Goal: Transaction & Acquisition: Purchase product/service

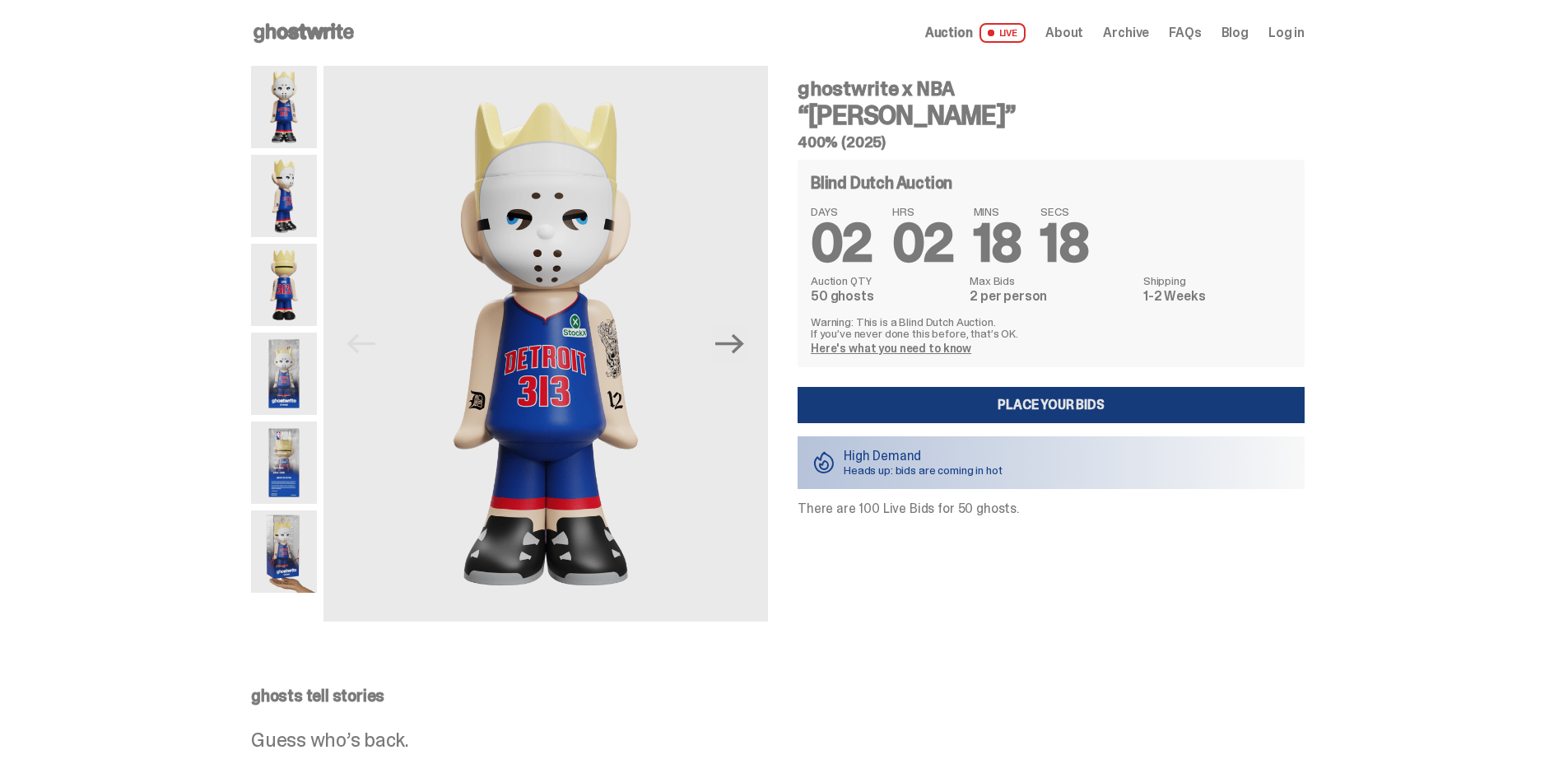
click at [1009, 404] on link "Place your Bids" at bounding box center [1050, 405] width 507 height 36
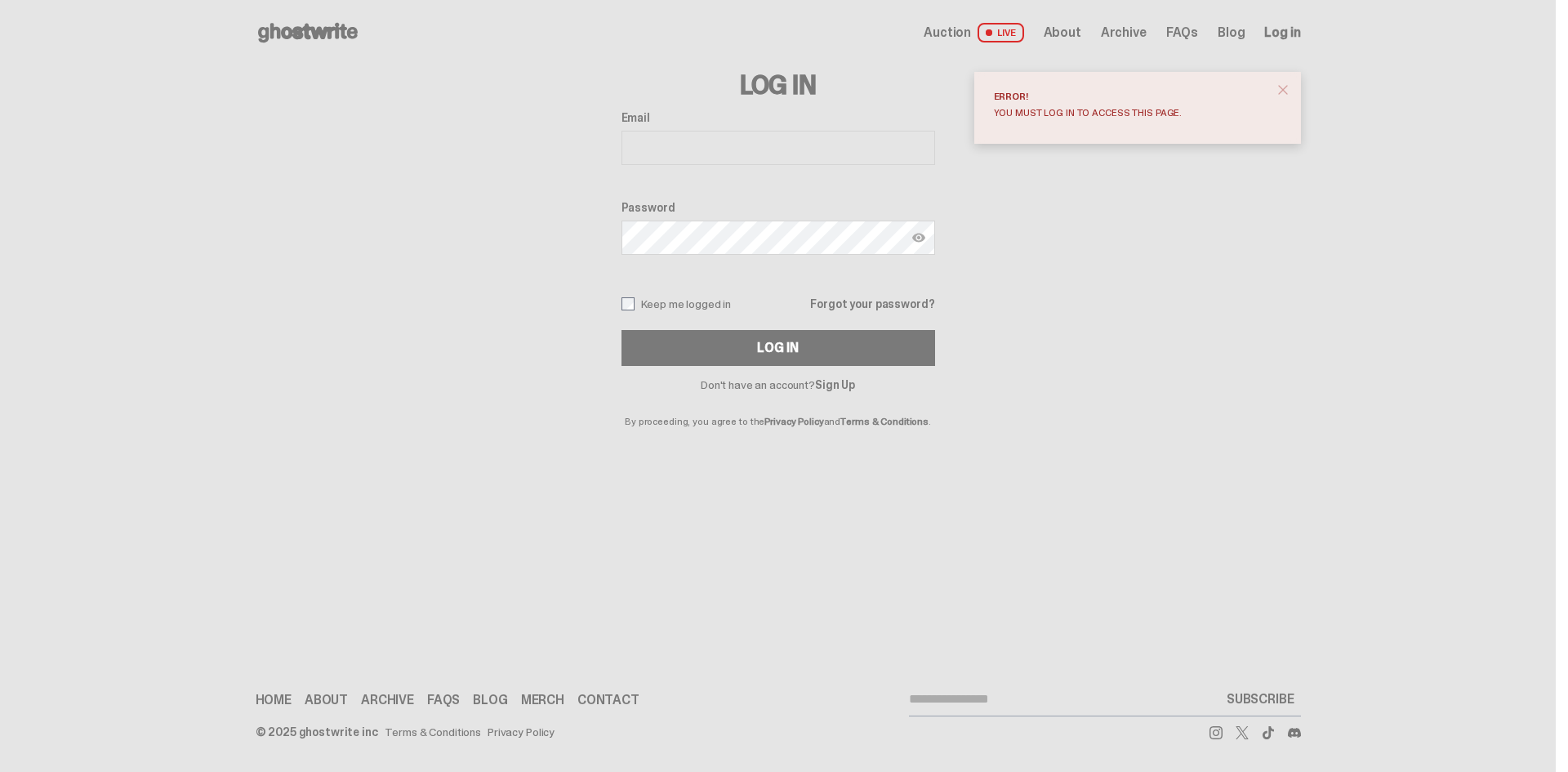
click at [728, 140] on input "Email" at bounding box center [778, 147] width 314 height 34
click at [992, 31] on span at bounding box center [988, 32] width 6 height 6
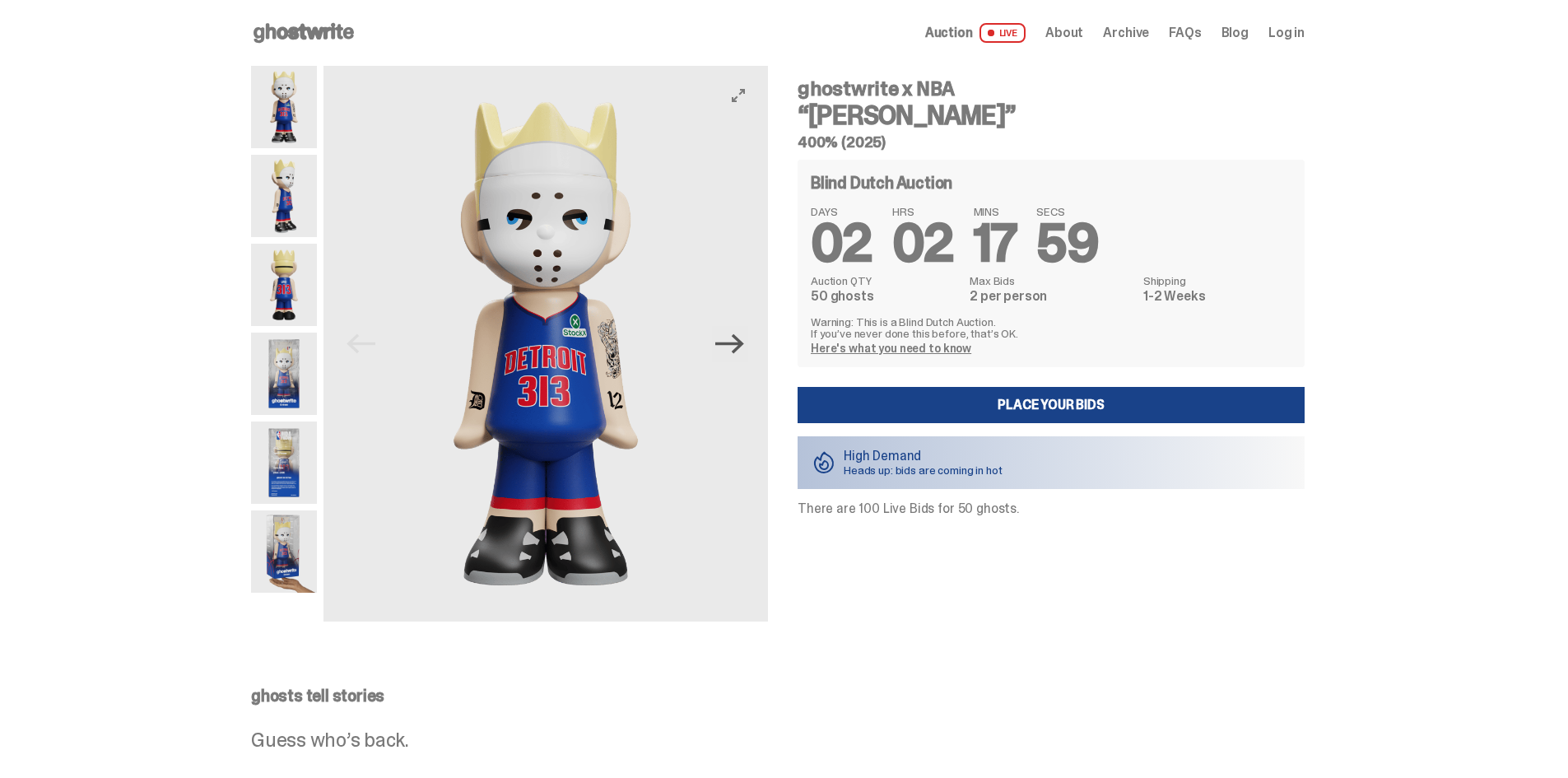
click at [740, 341] on icon "Next" at bounding box center [729, 344] width 28 height 28
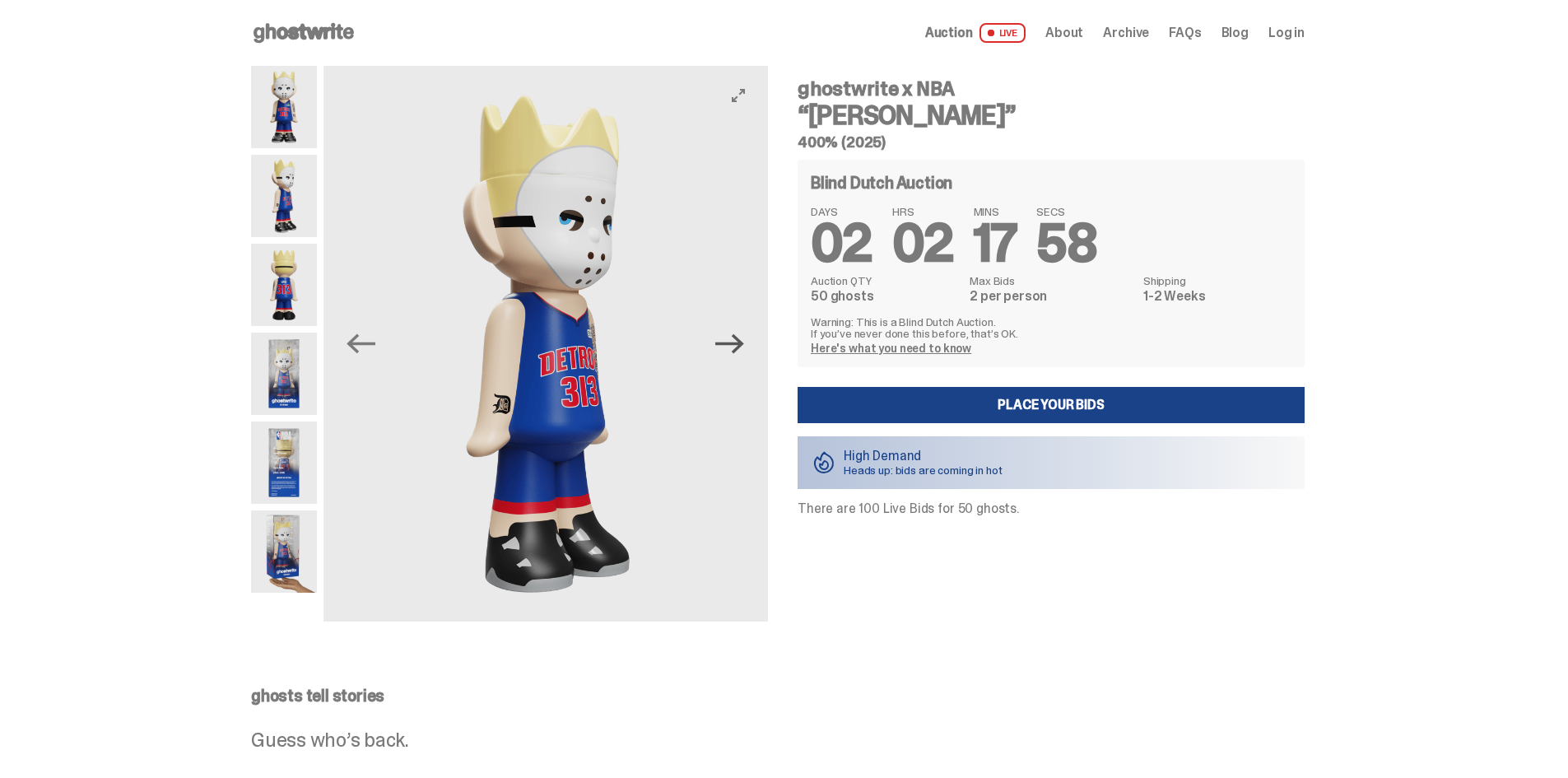
click at [740, 341] on icon "Next" at bounding box center [729, 344] width 28 height 28
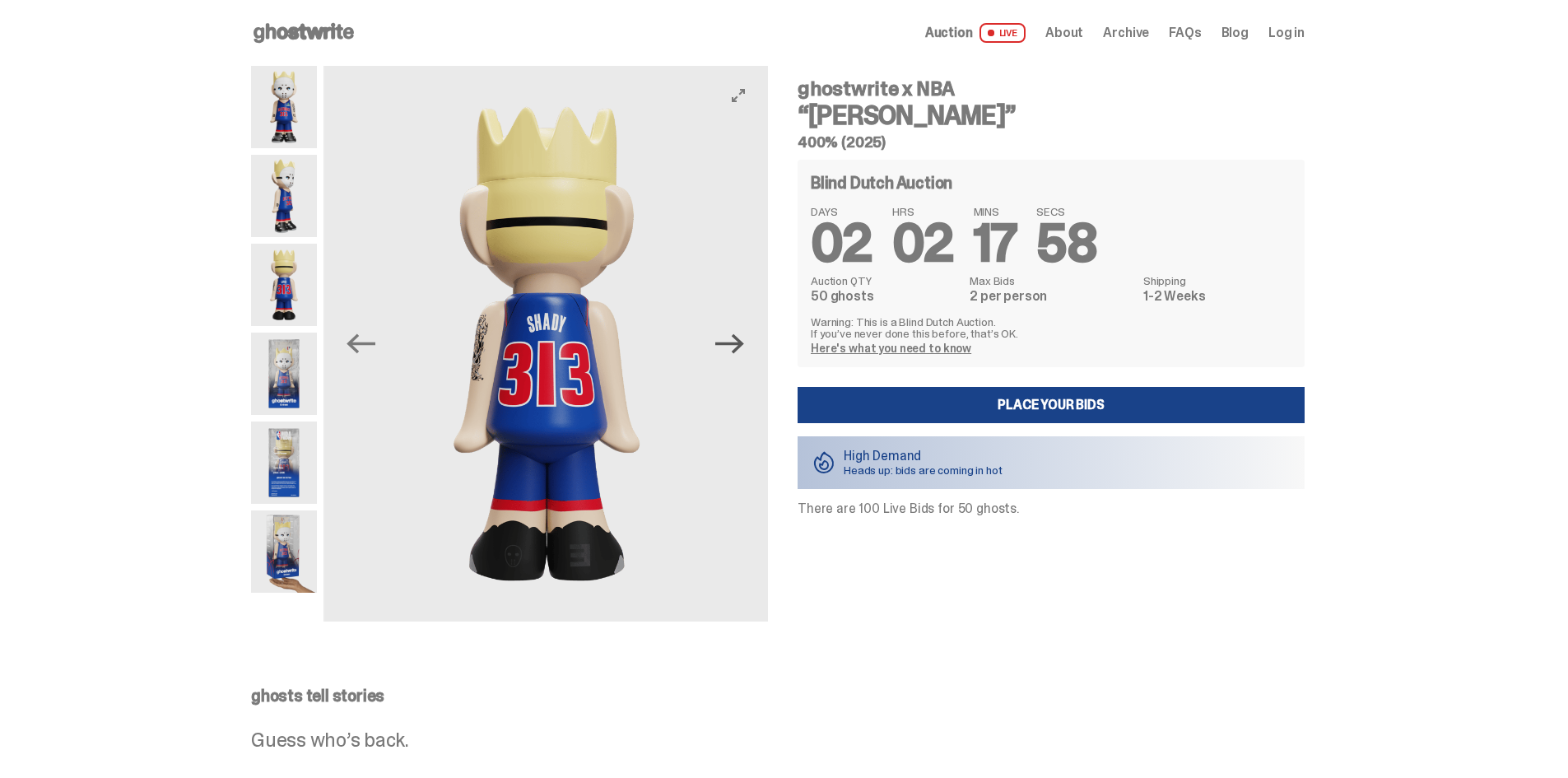
click at [740, 341] on icon "Next" at bounding box center [729, 344] width 28 height 28
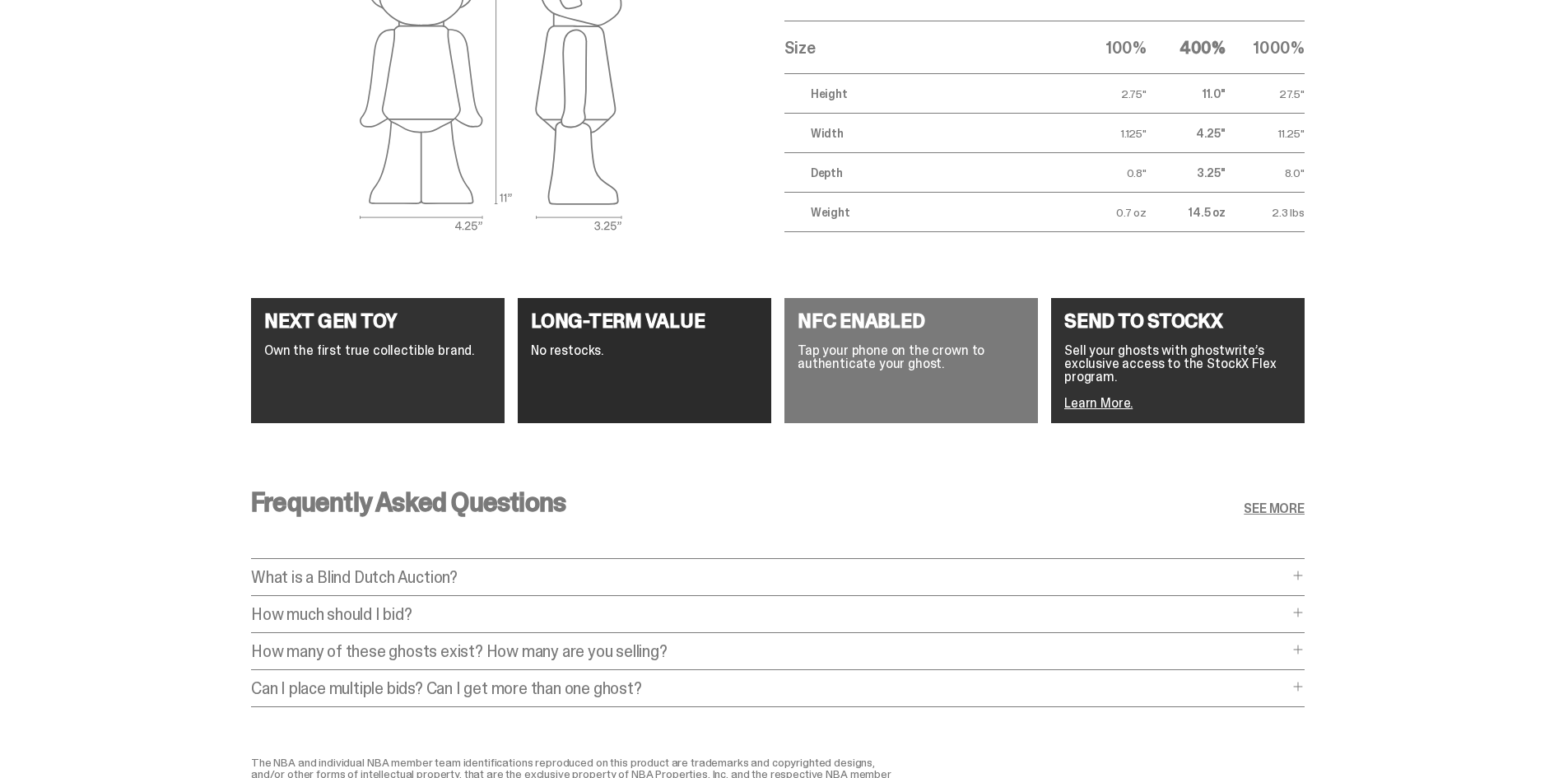
scroll to position [2964, 0]
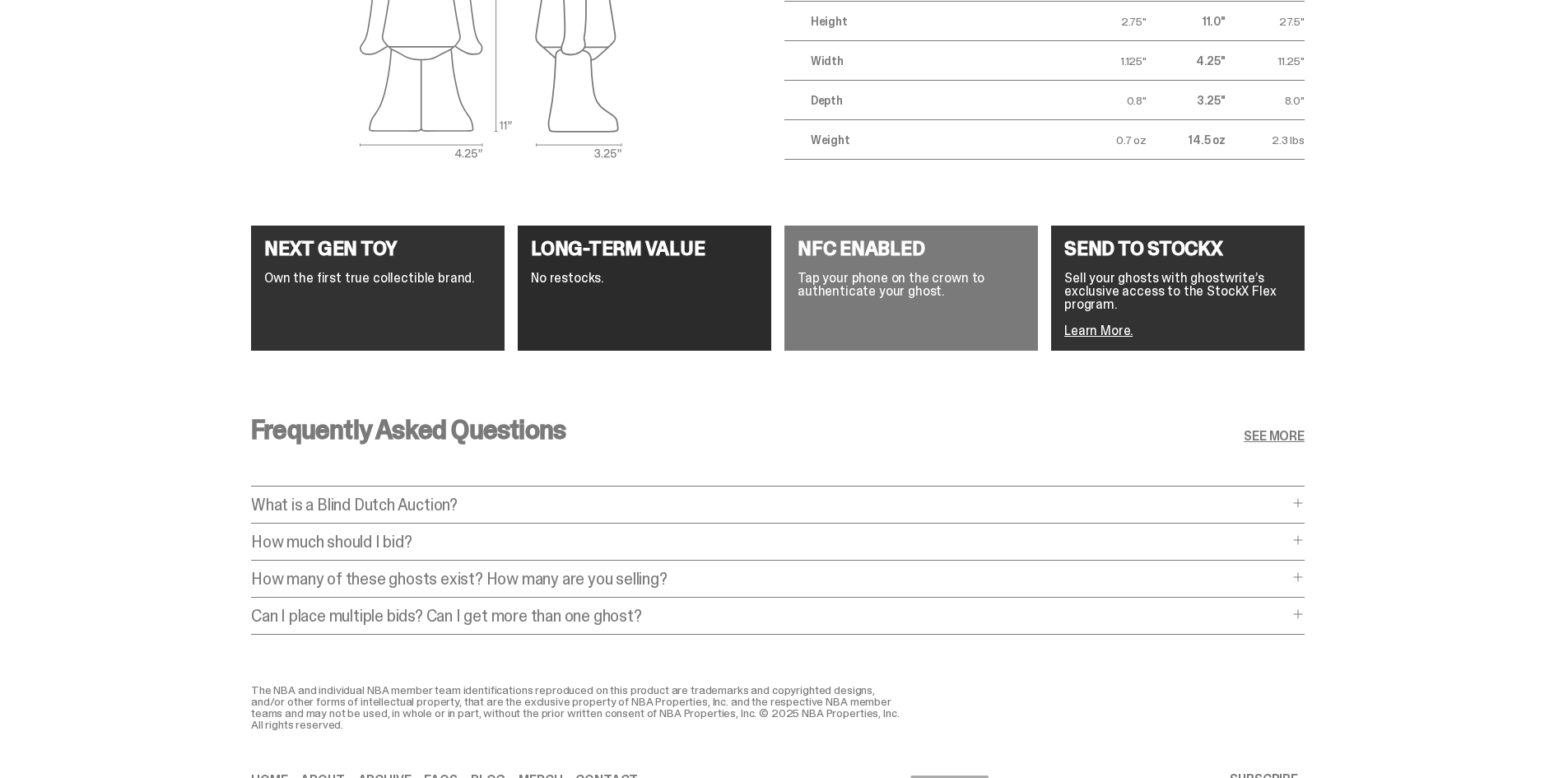
click at [396, 504] on p "What is a Blind Dutch Auction?" at bounding box center [770, 504] width 1037 height 17
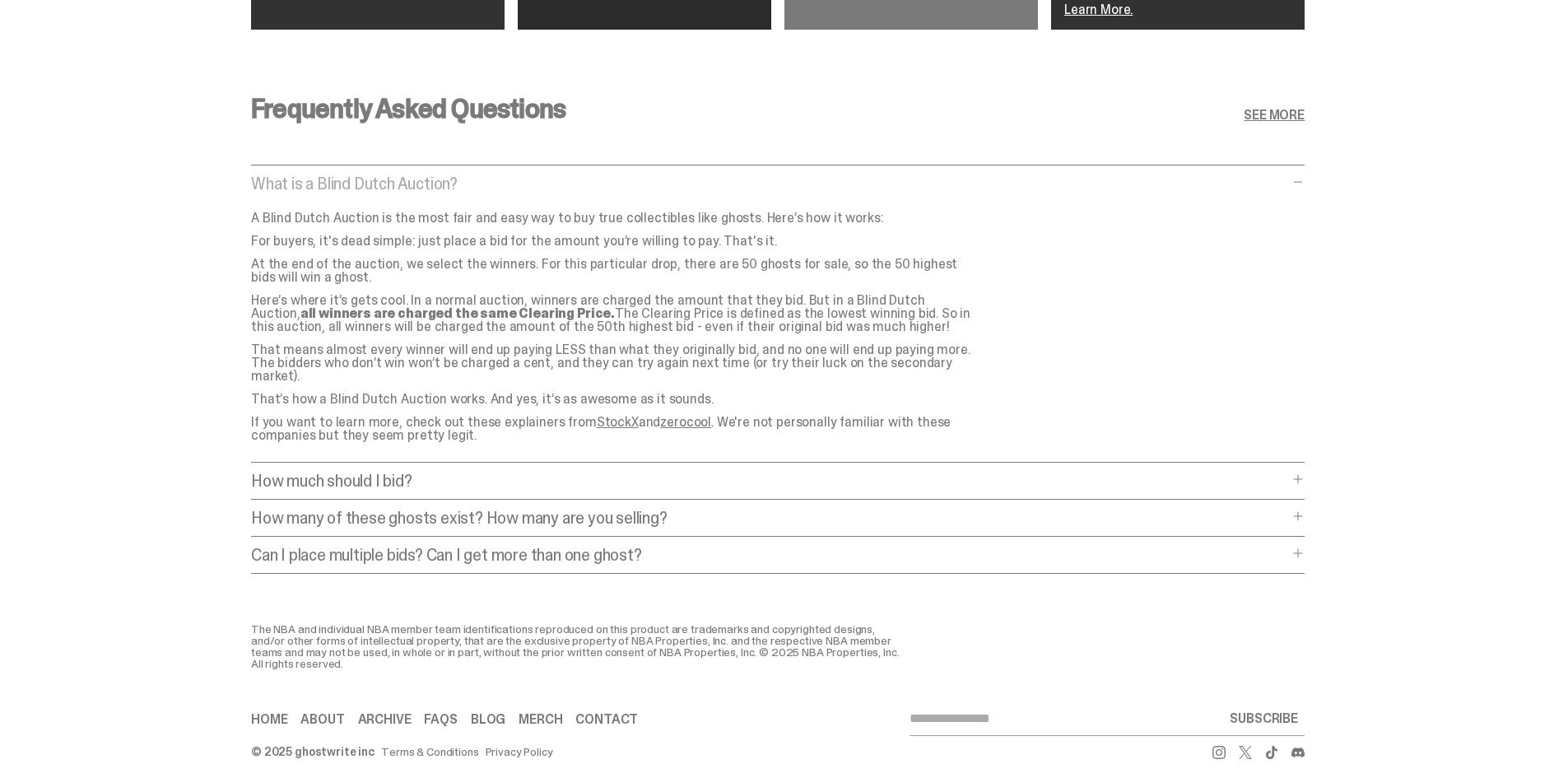
scroll to position [3297, 0]
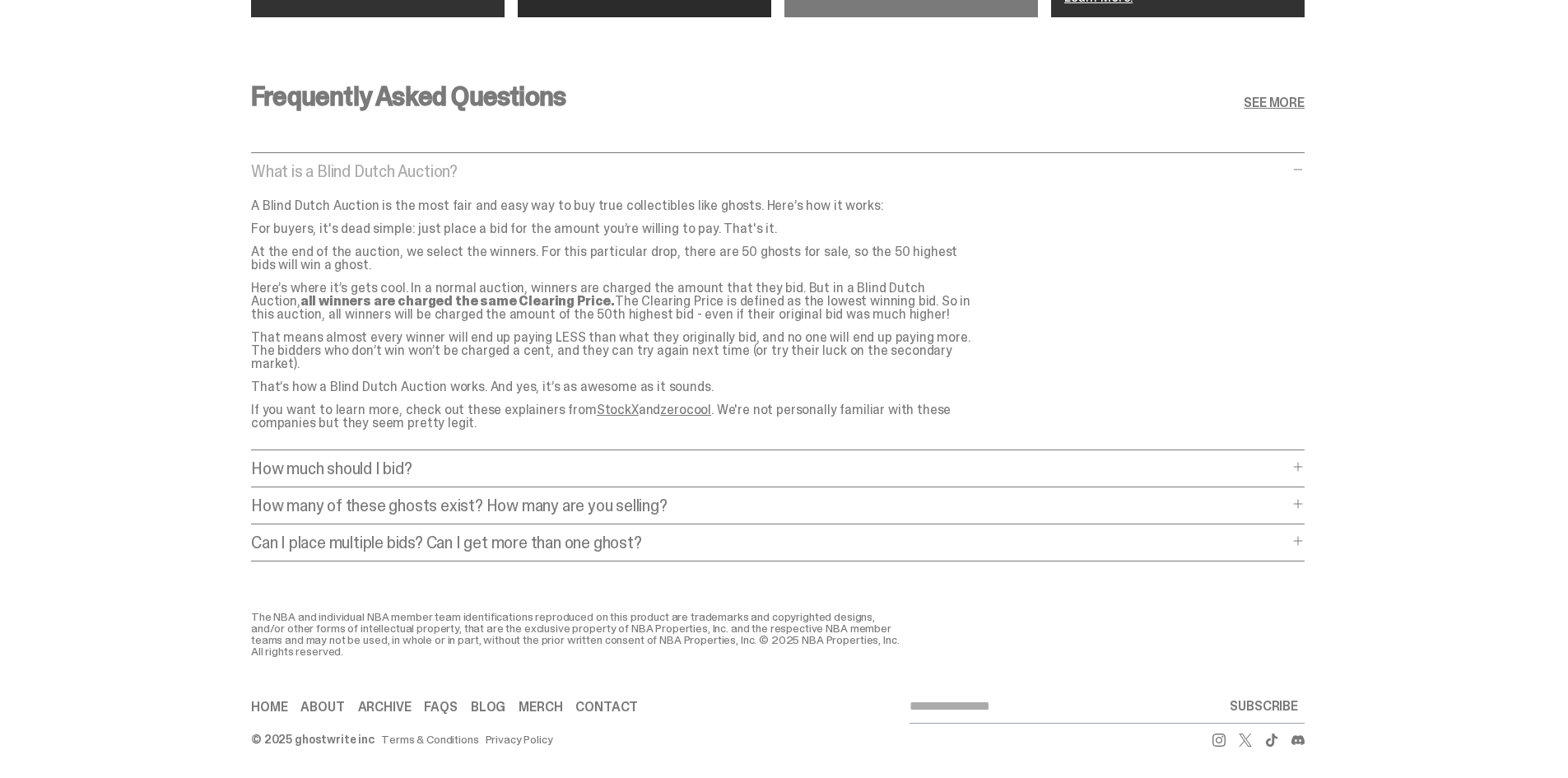
click at [402, 460] on p "How much should I bid?" at bounding box center [770, 468] width 1037 height 17
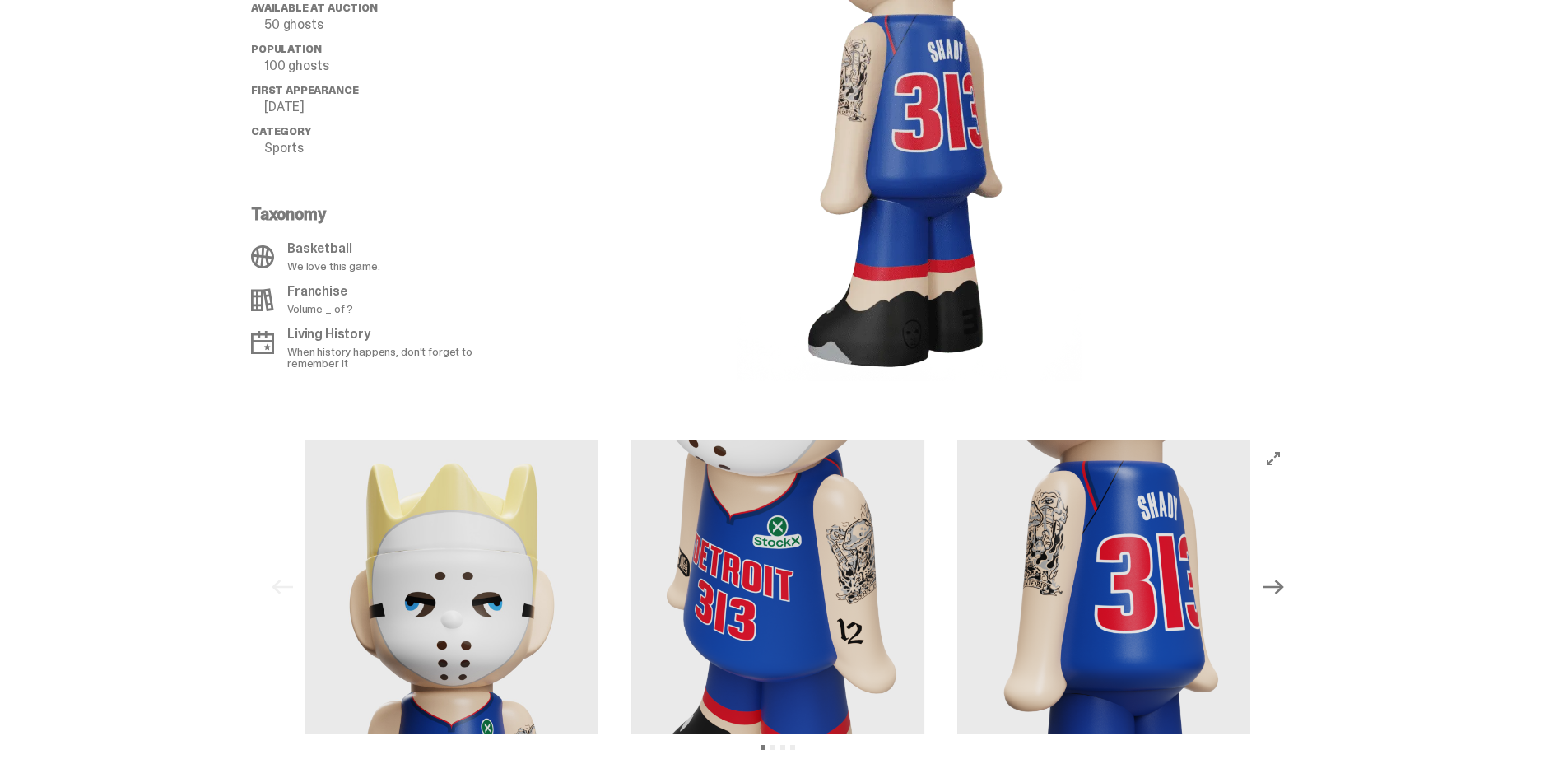
scroll to position [1370, 0]
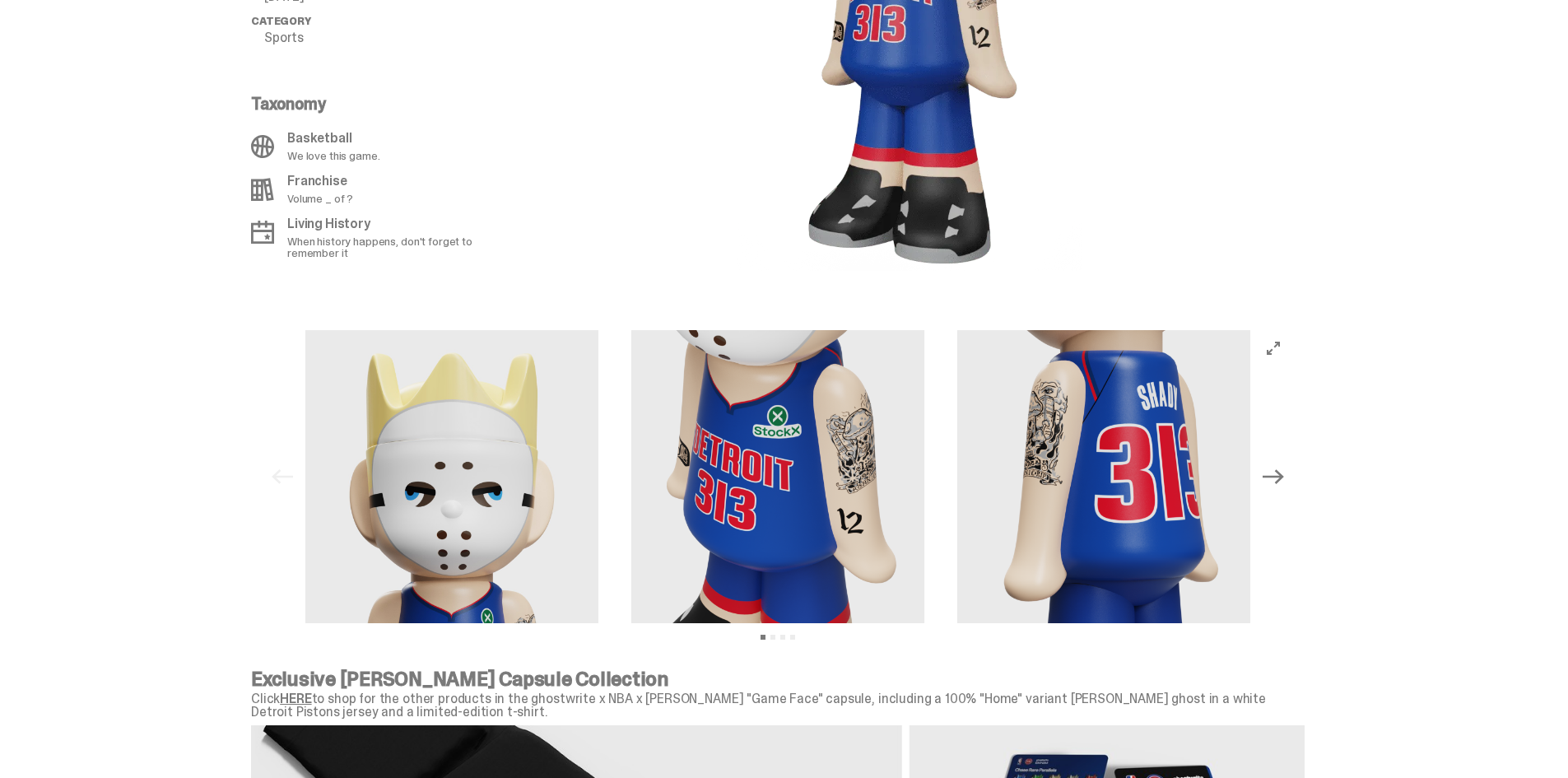
drag, startPoint x: 961, startPoint y: 237, endPoint x: 834, endPoint y: 249, distance: 127.6
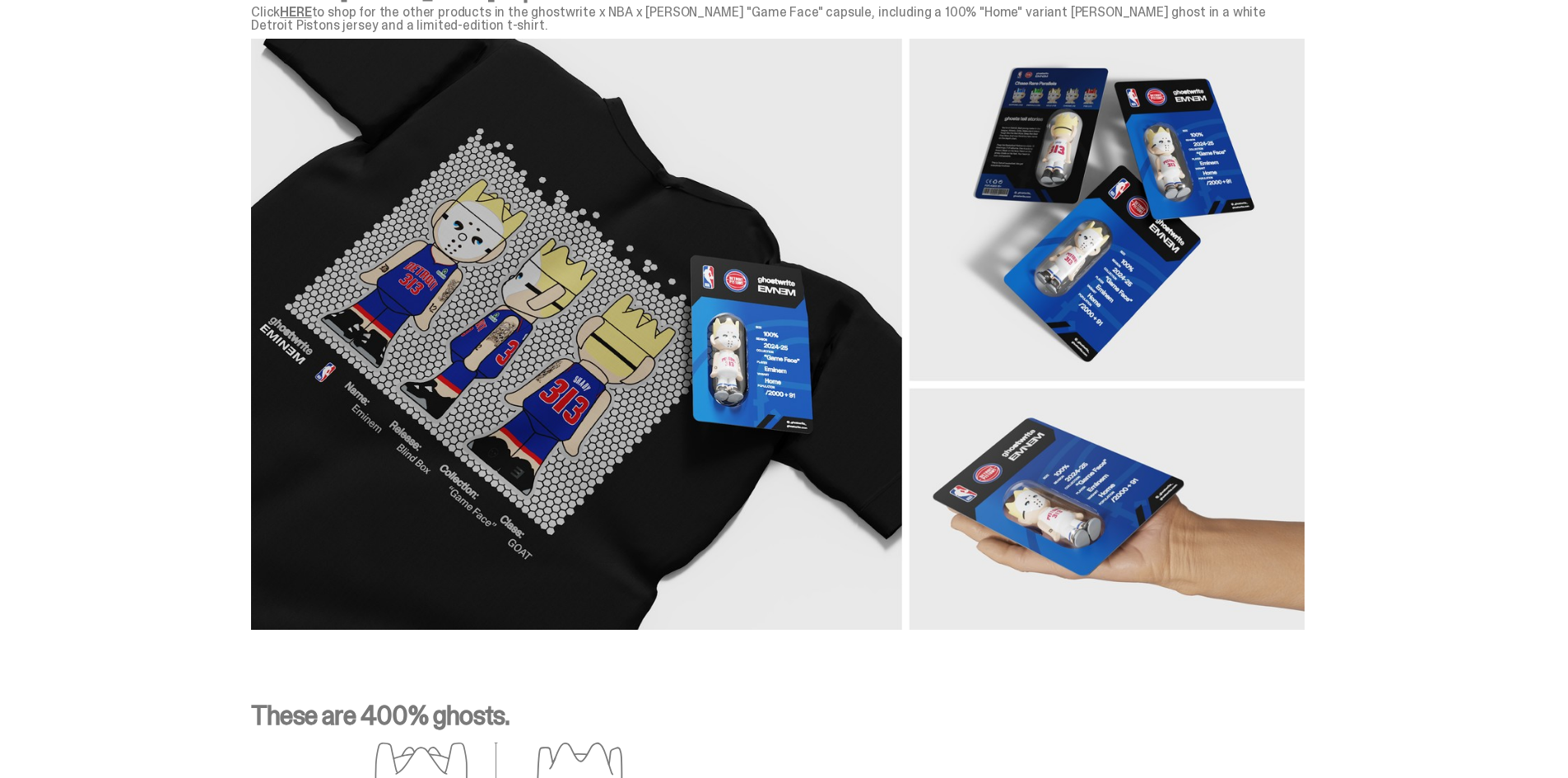
scroll to position [2058, 0]
